Goal: Task Accomplishment & Management: Complete application form

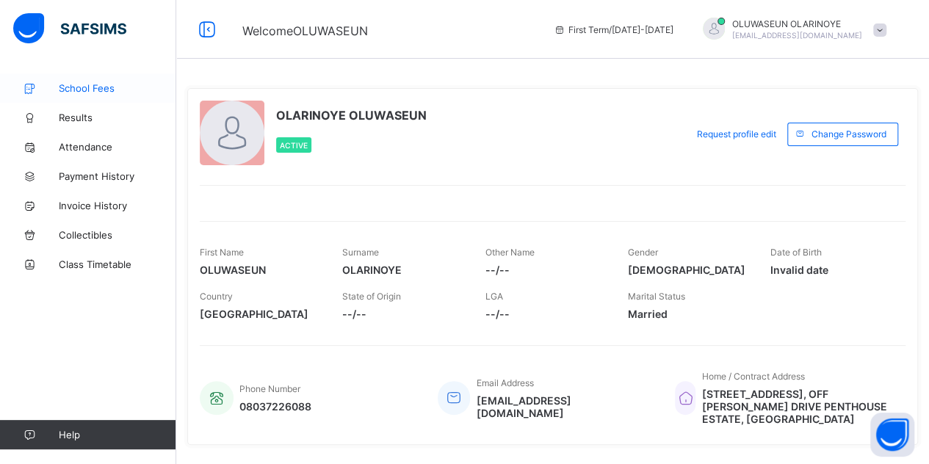
click at [90, 88] on span "School Fees" at bounding box center [118, 88] width 118 height 12
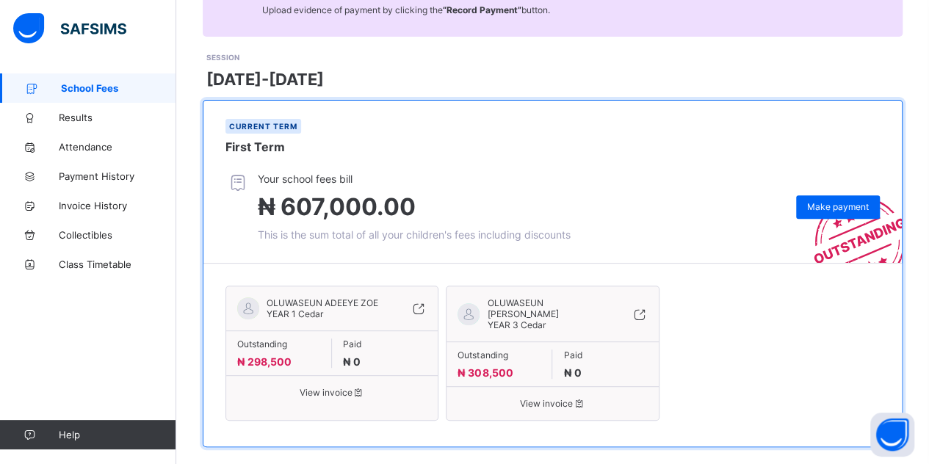
scroll to position [173, 0]
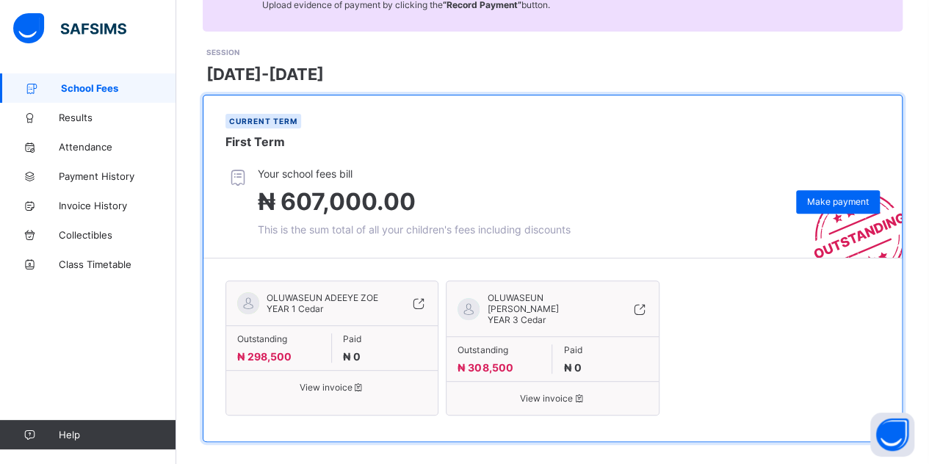
click at [562, 393] on span "View invoice" at bounding box center [553, 398] width 190 height 11
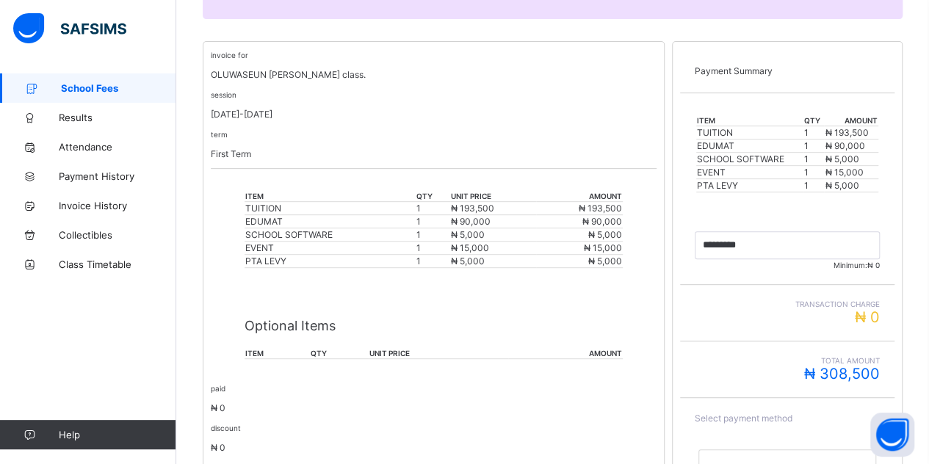
scroll to position [262, 0]
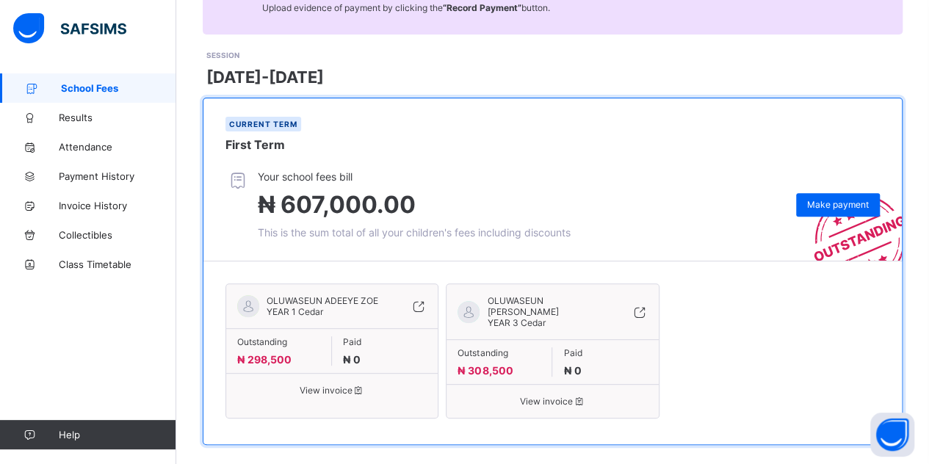
scroll to position [173, 0]
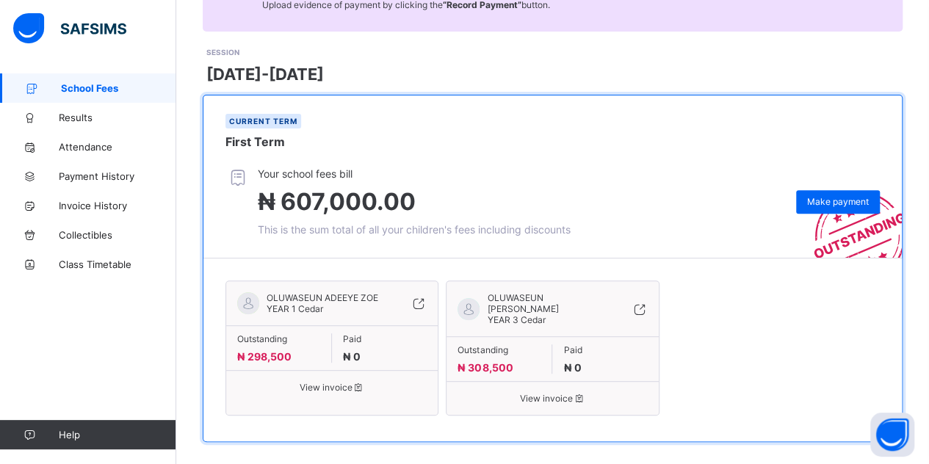
click at [316, 387] on span "View invoice" at bounding box center [332, 387] width 190 height 11
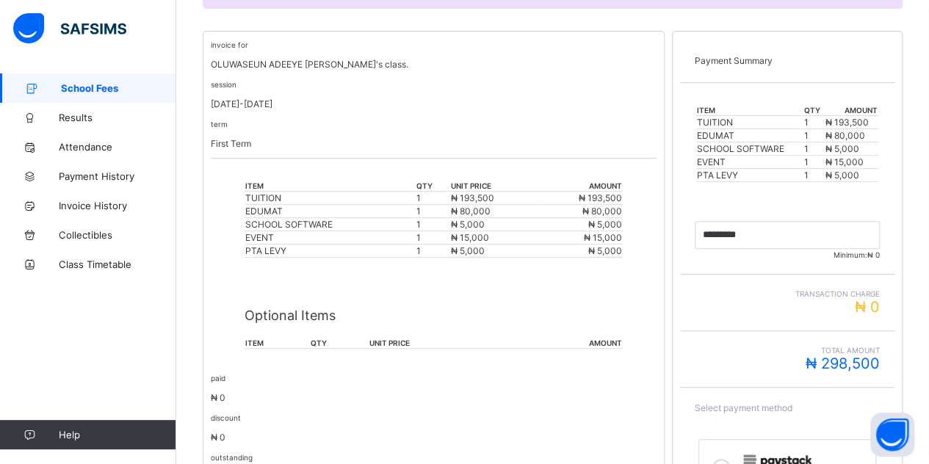
scroll to position [291, 0]
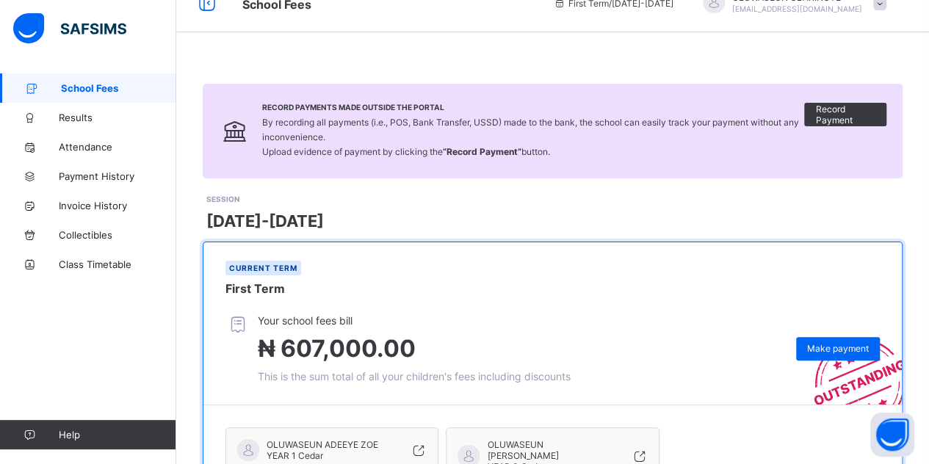
scroll to position [26, 0]
click at [838, 116] on span "Record Payment" at bounding box center [845, 115] width 60 height 22
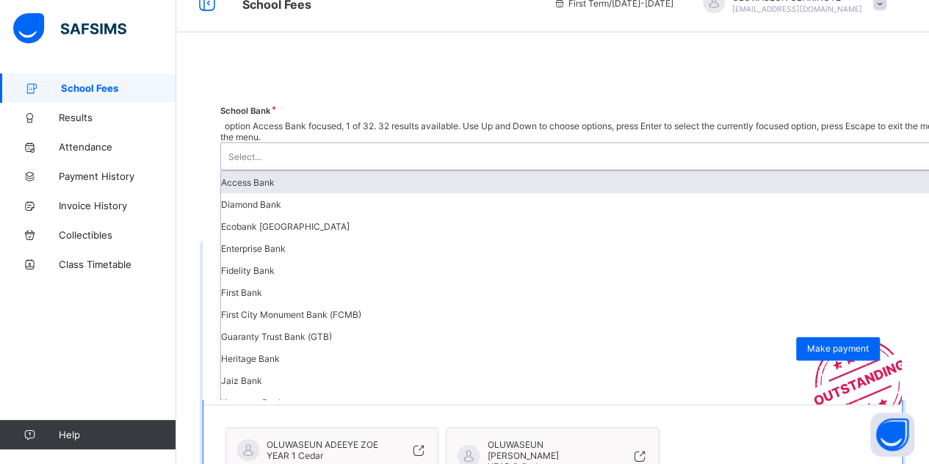
click at [862, 143] on div "Select..." at bounding box center [653, 156] width 865 height 26
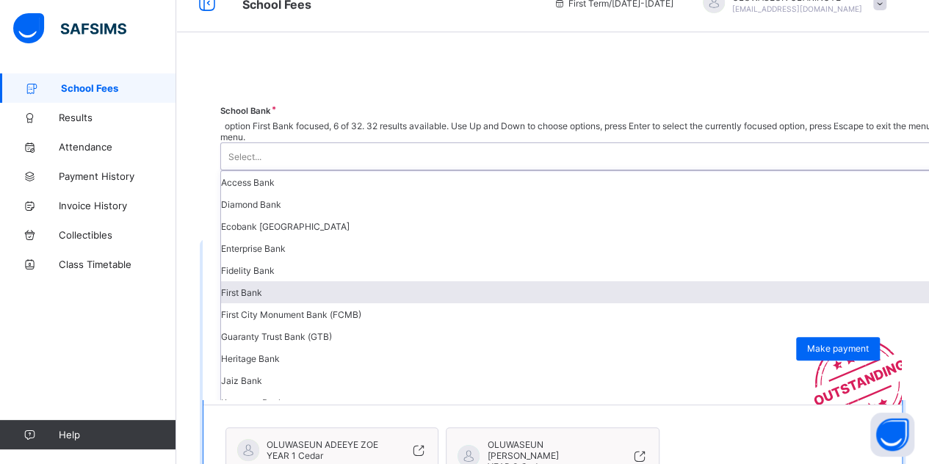
scroll to position [264, 0]
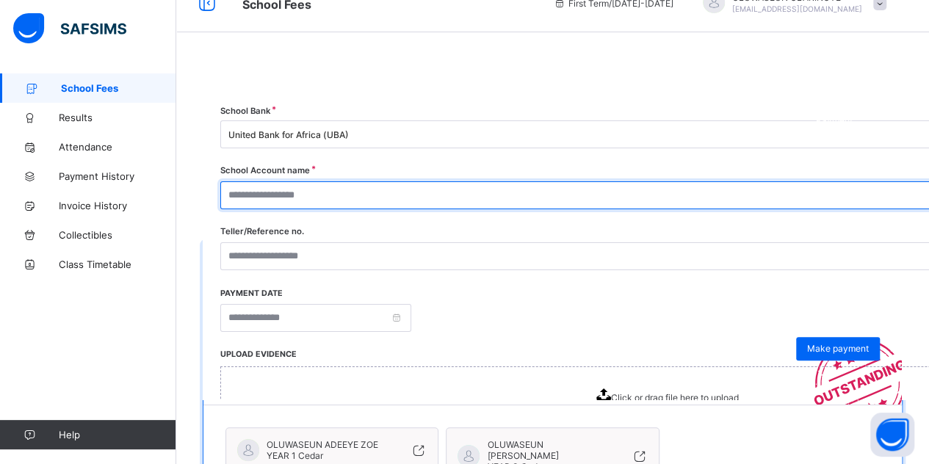
click at [706, 198] on input "text" at bounding box center [663, 195] width 887 height 28
type input "*"
type input "**********"
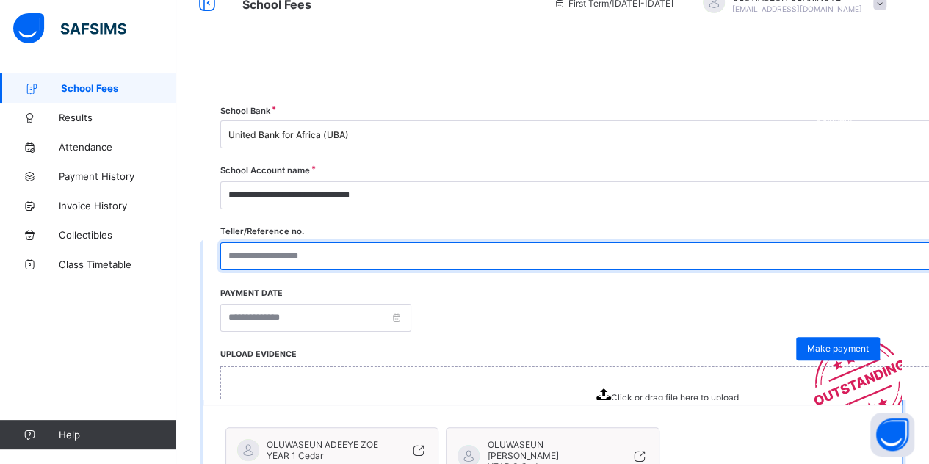
click at [696, 253] on input "text" at bounding box center [663, 256] width 887 height 28
type input "**********"
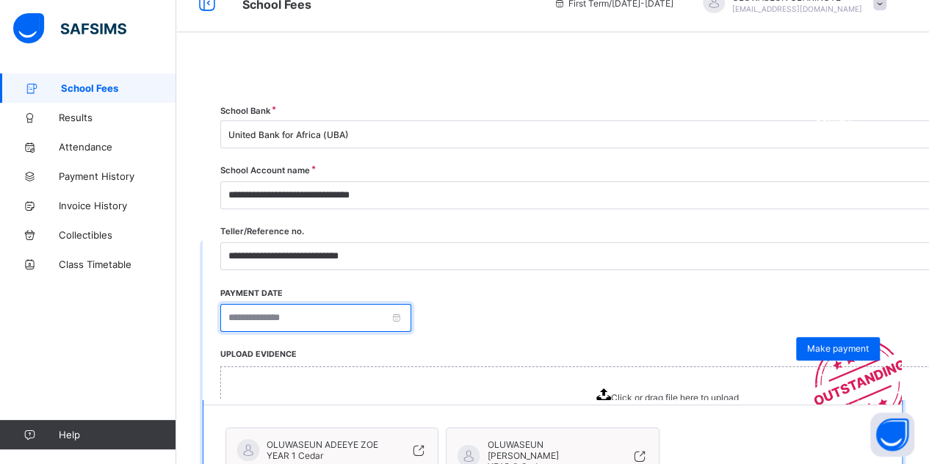
click at [411, 320] on input at bounding box center [315, 318] width 191 height 28
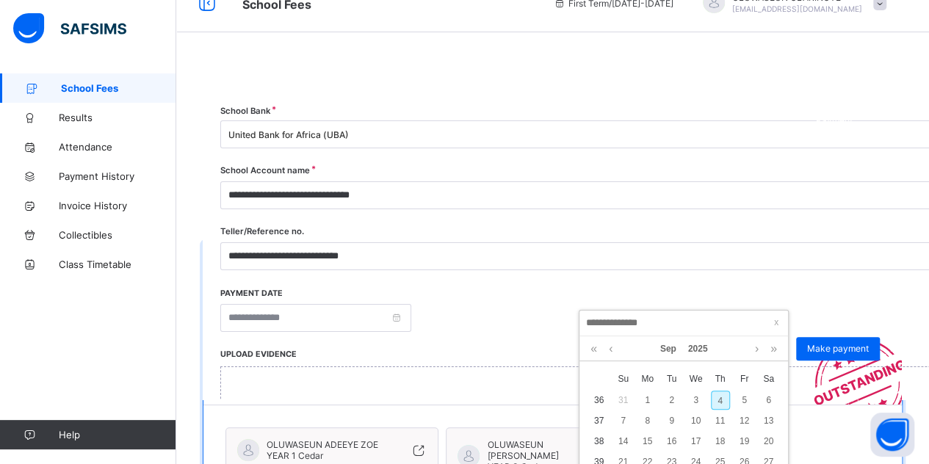
click at [720, 397] on div "4" at bounding box center [720, 400] width 19 height 19
type input "**********"
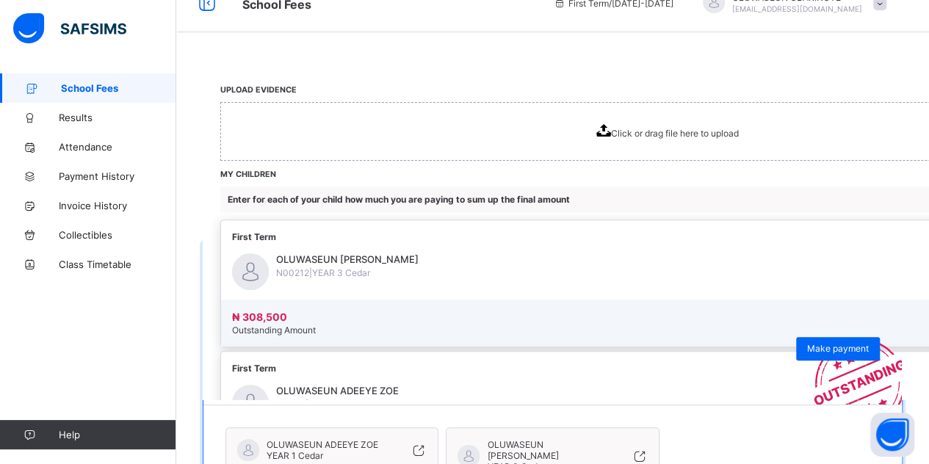
click at [739, 134] on span "Click or drag file here to upload" at bounding box center [675, 133] width 128 height 11
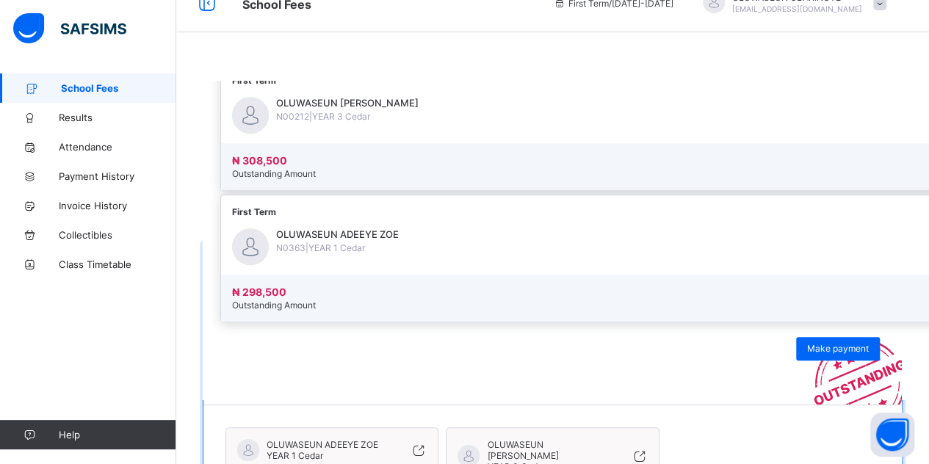
scroll to position [452, 0]
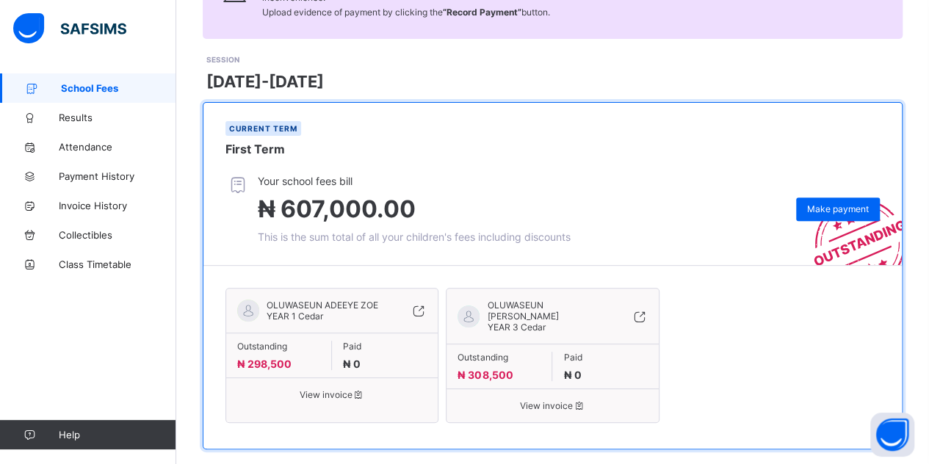
scroll to position [173, 0]
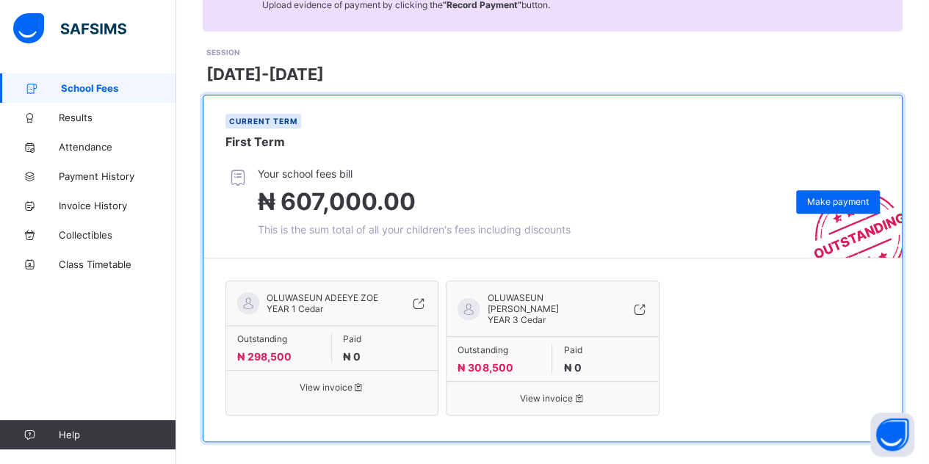
click at [423, 303] on icon at bounding box center [419, 303] width 16 height 15
